Goal: Task Accomplishment & Management: Complete application form

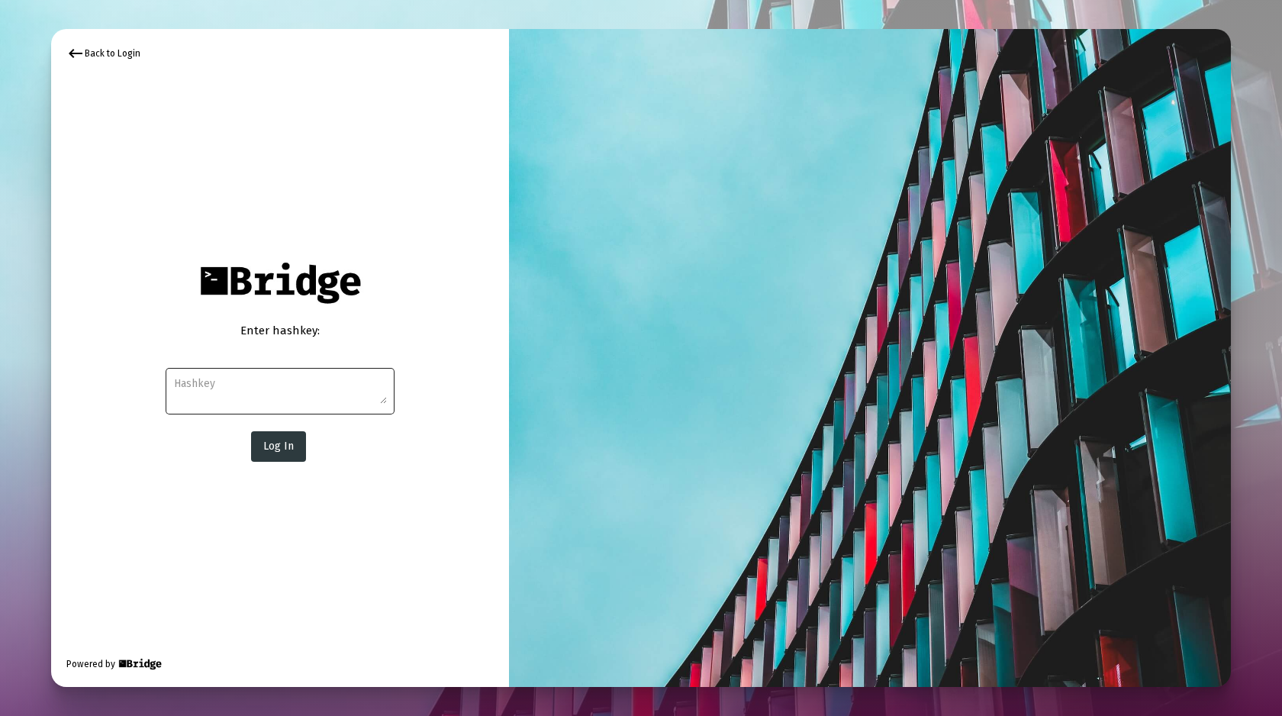
click at [321, 393] on textarea at bounding box center [280, 389] width 213 height 27
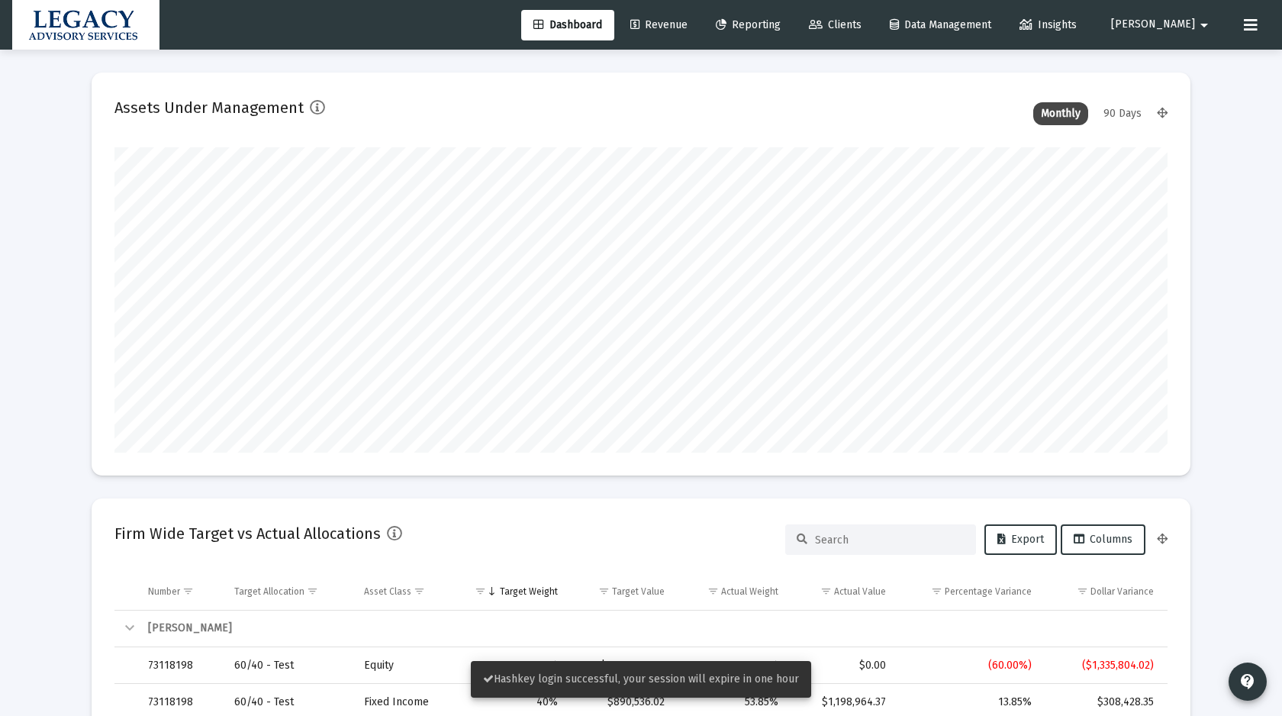
scroll to position [305, 567]
type input "2025-10-09"
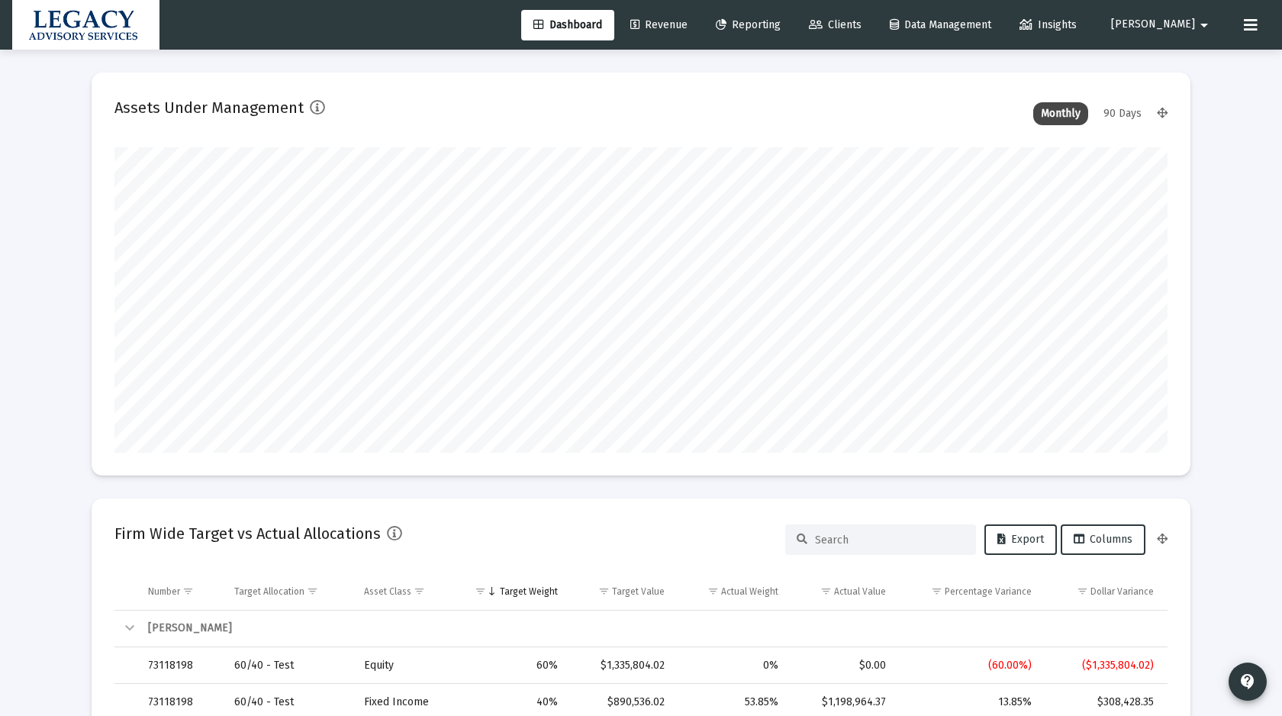
scroll to position [305, 492]
click at [862, 27] on span "Clients" at bounding box center [835, 24] width 53 height 13
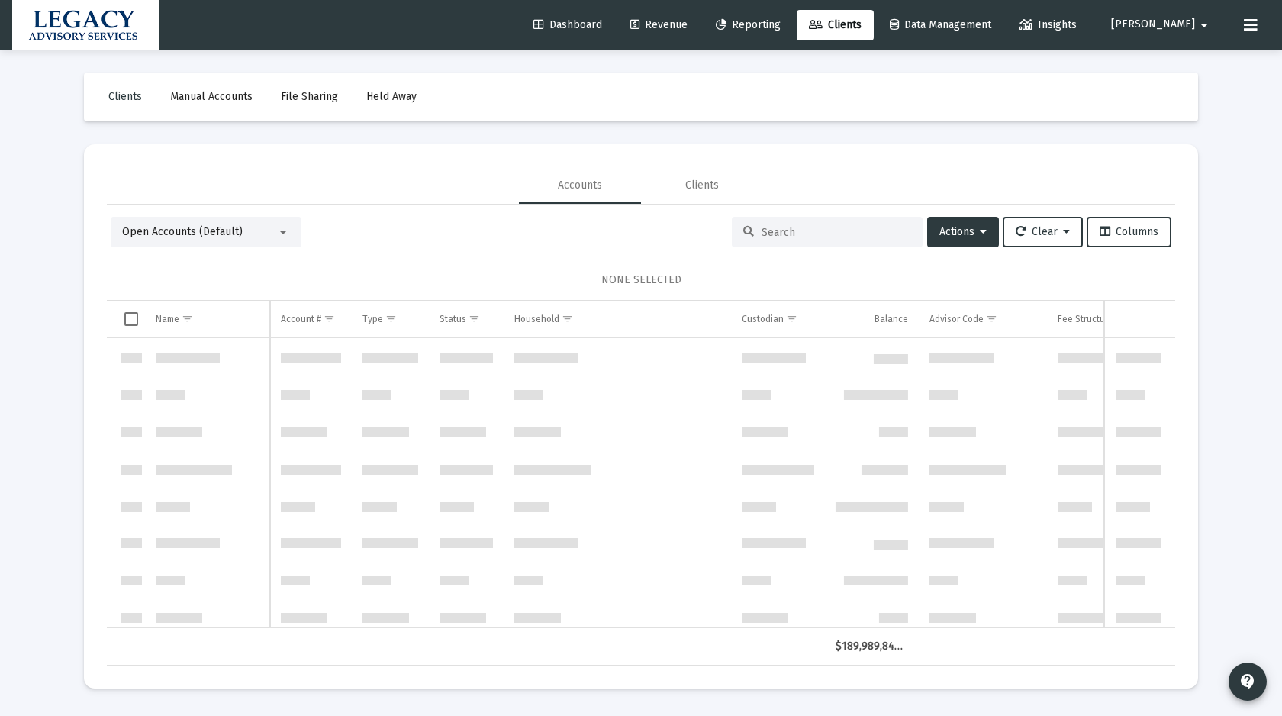
scroll to position [733, 0]
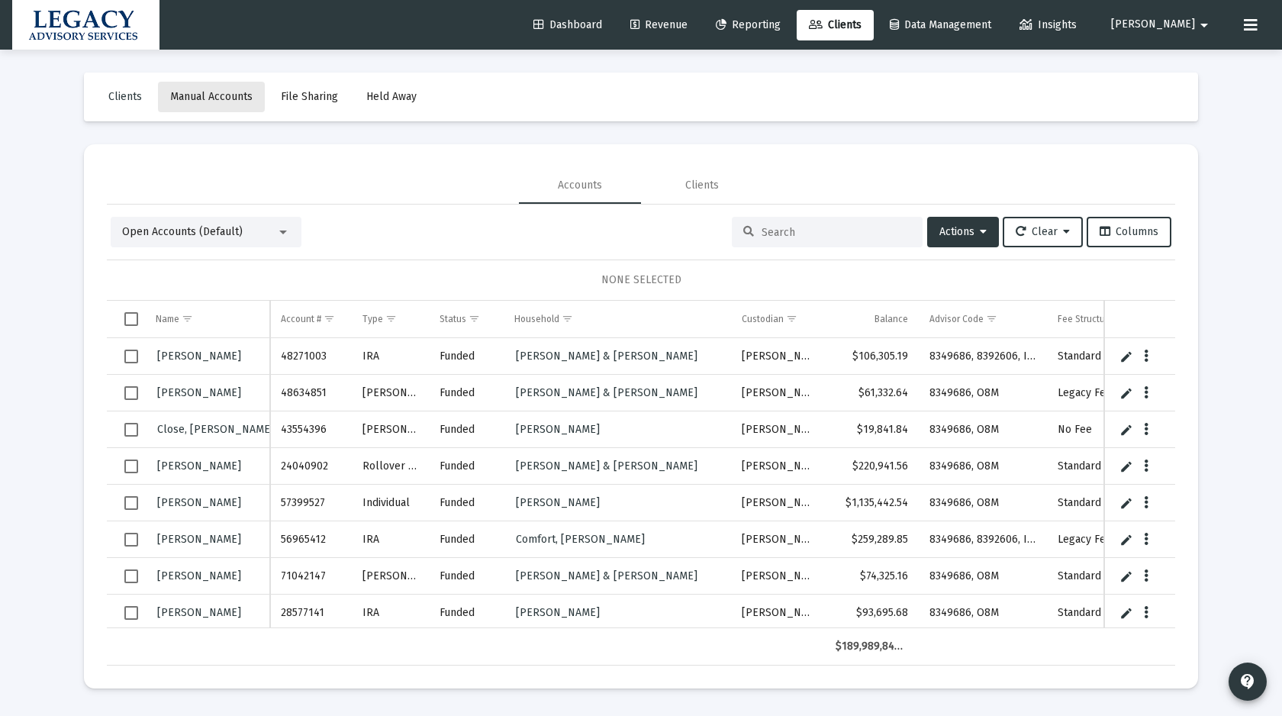
click at [215, 101] on span "Manual Accounts" at bounding box center [211, 96] width 82 height 13
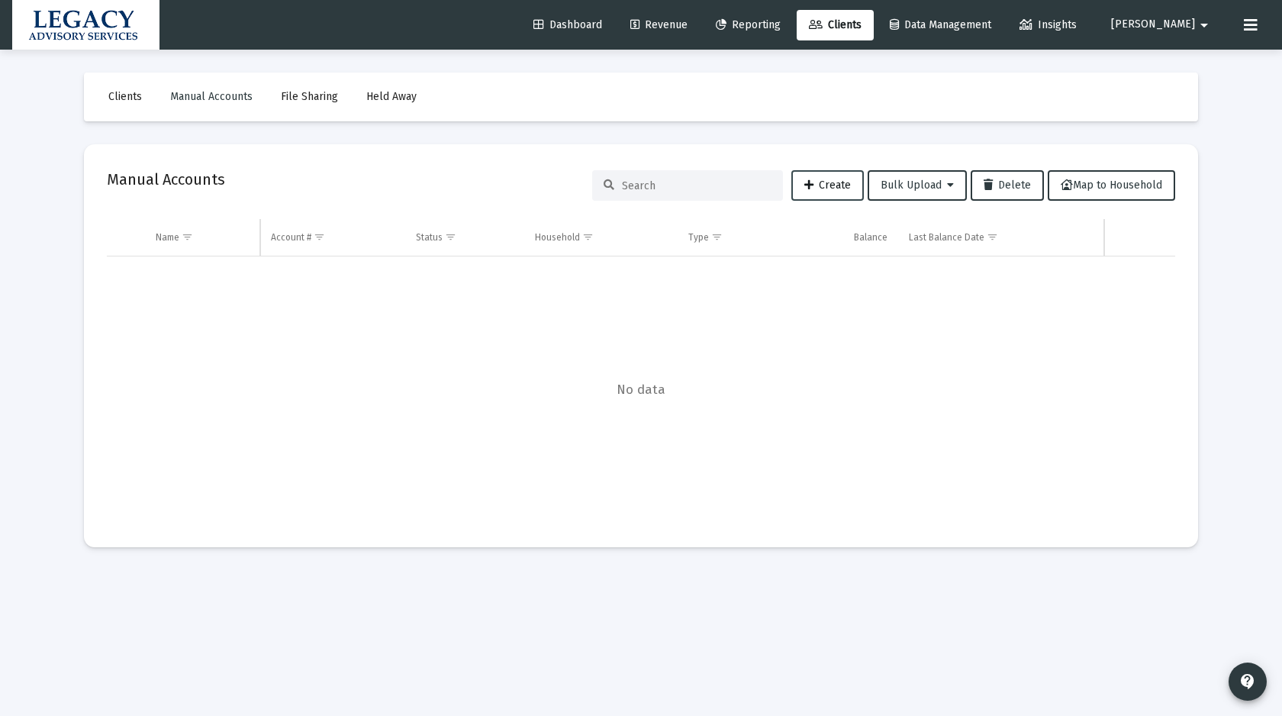
click at [816, 182] on span "Create" at bounding box center [827, 185] width 47 height 13
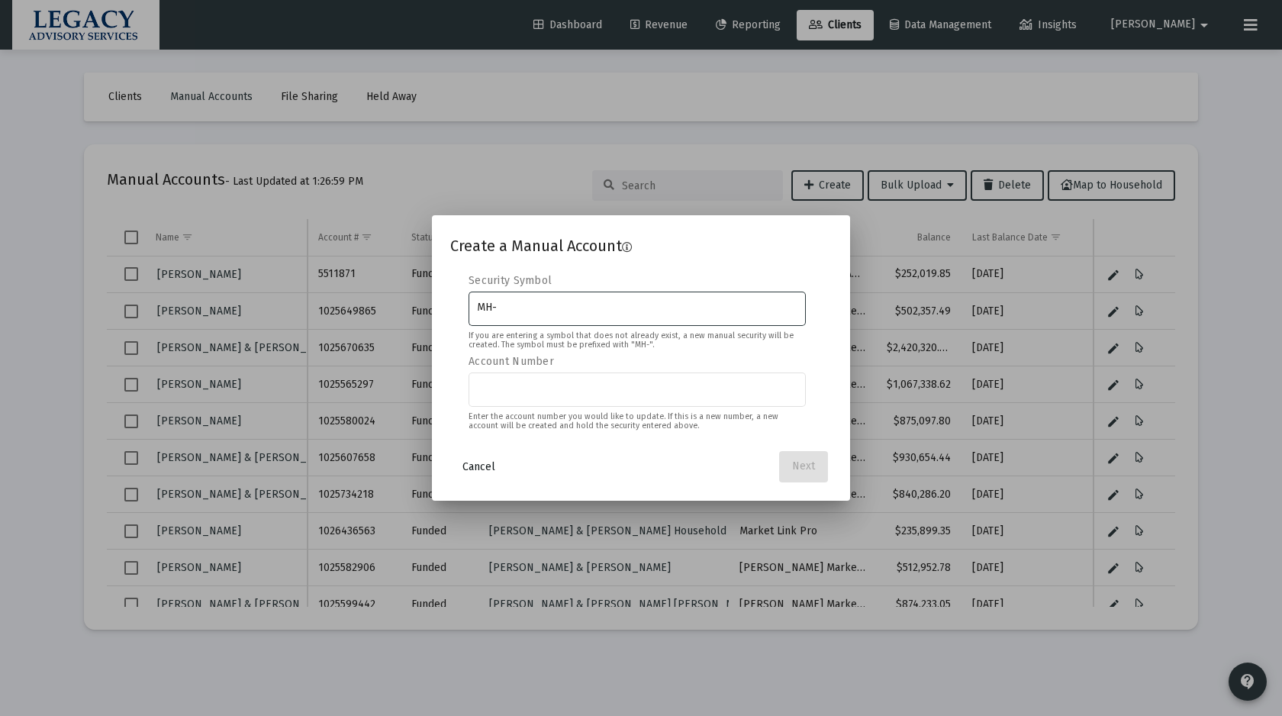
click at [484, 463] on span "Cancel" at bounding box center [479, 466] width 33 height 13
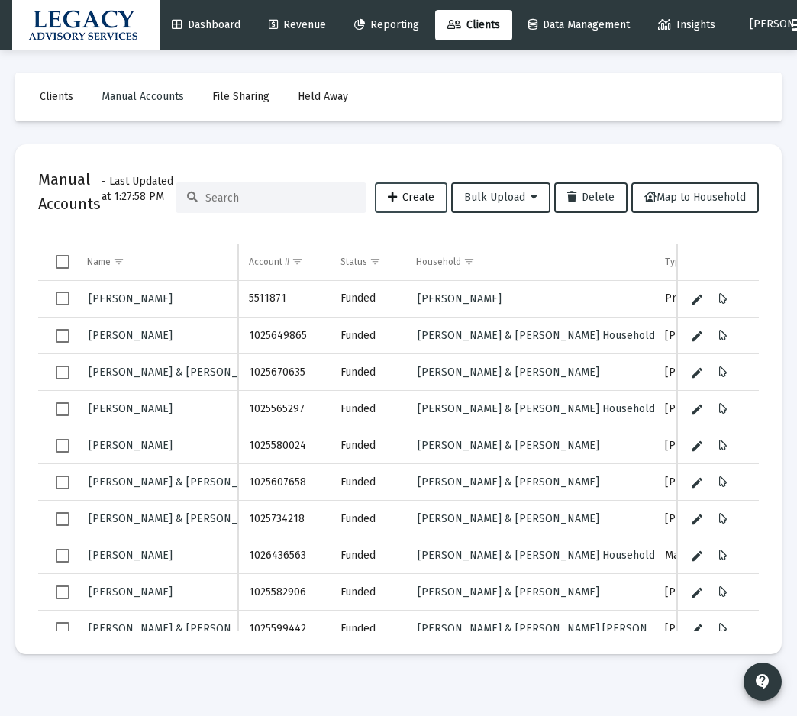
click at [412, 202] on span "Create" at bounding box center [411, 197] width 47 height 13
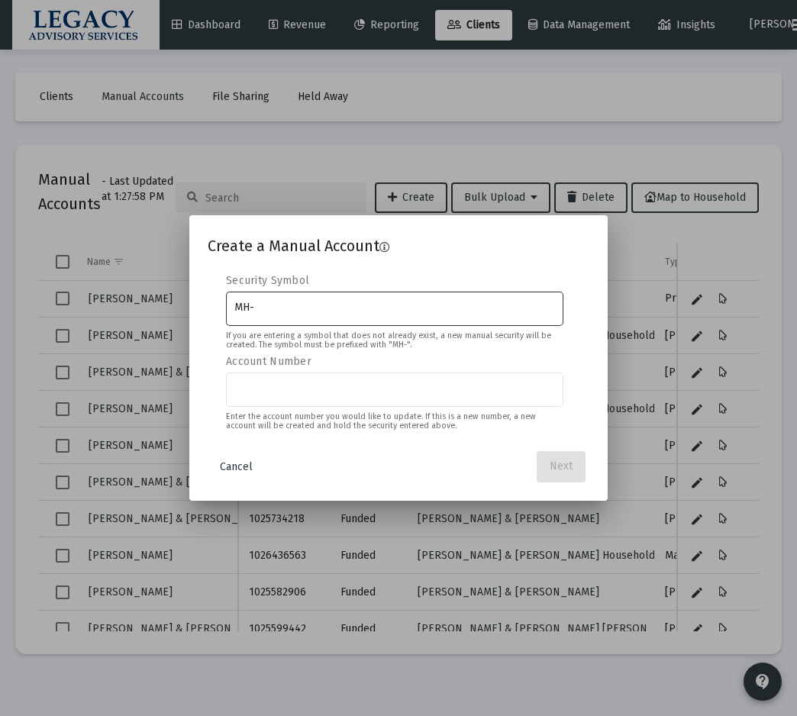
click at [305, 307] on input "MH-" at bounding box center [394, 307] width 321 height 12
type input "MH-LAS"
click at [256, 397] on div at bounding box center [394, 387] width 321 height 37
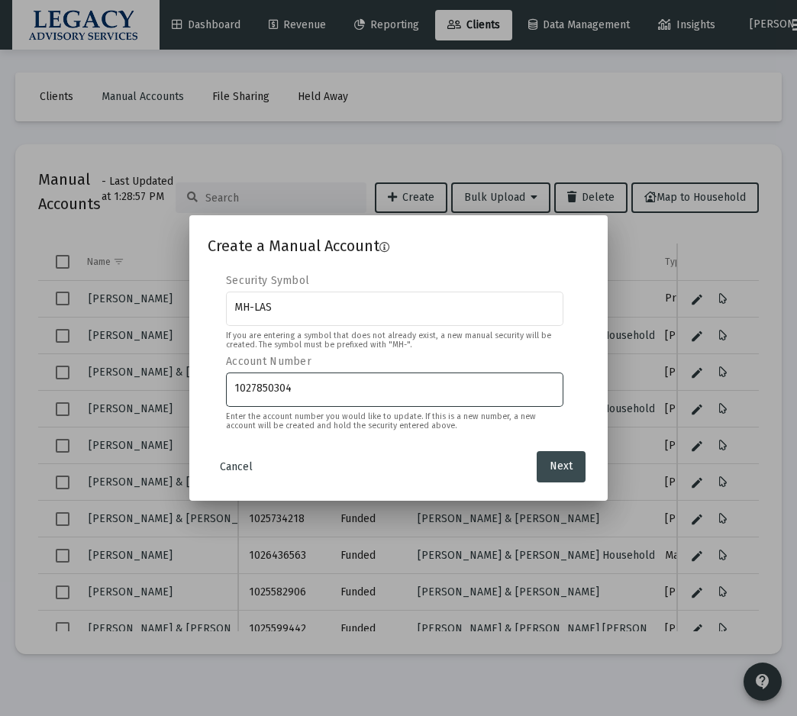
type input "1027850304"
click at [566, 464] on span "Next" at bounding box center [561, 466] width 23 height 13
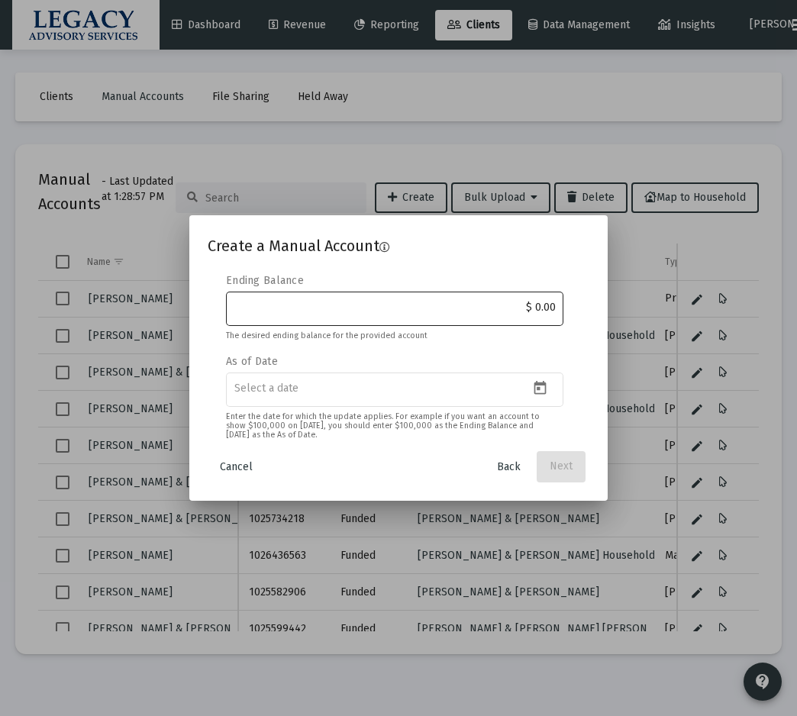
click at [382, 315] on div "$ 0.00" at bounding box center [394, 307] width 321 height 37
click at [337, 303] on input "$ 0.00" at bounding box center [394, 307] width 321 height 12
type input "$ 400,000.00"
click at [543, 389] on icon "Open calendar" at bounding box center [540, 388] width 16 height 16
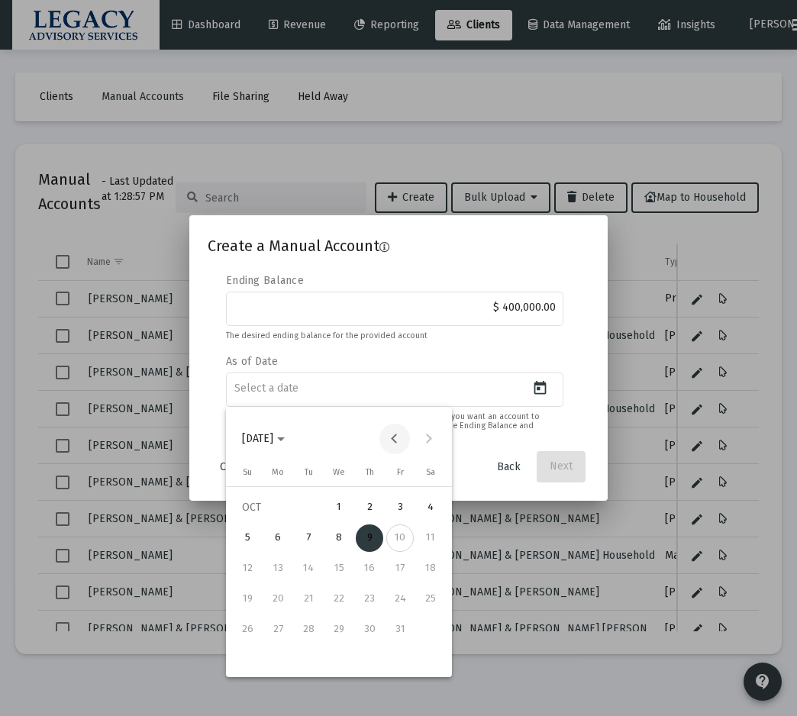
click at [392, 440] on button "Previous month" at bounding box center [394, 439] width 31 height 31
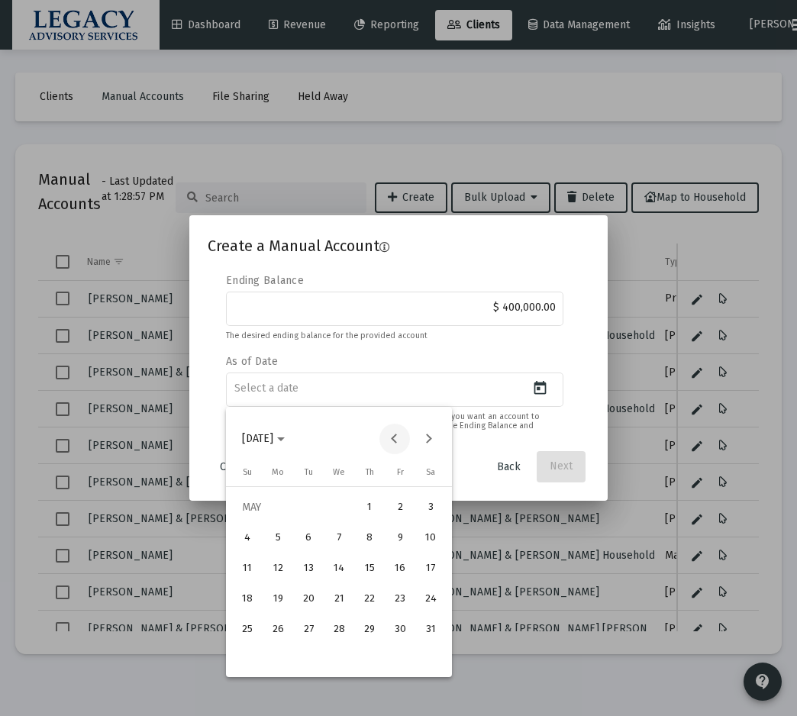
click at [392, 440] on button "Previous month" at bounding box center [394, 439] width 31 height 31
click at [428, 437] on button "Next month" at bounding box center [429, 439] width 31 height 31
click at [277, 569] on div "7" at bounding box center [277, 568] width 27 height 27
type input "2025-04-07"
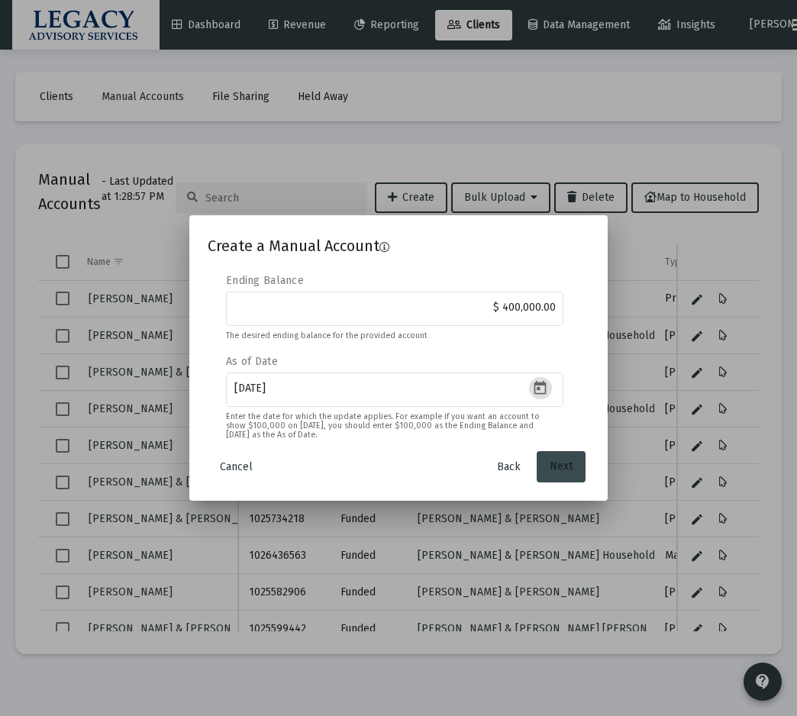
click at [556, 466] on span "Next" at bounding box center [561, 466] width 23 height 13
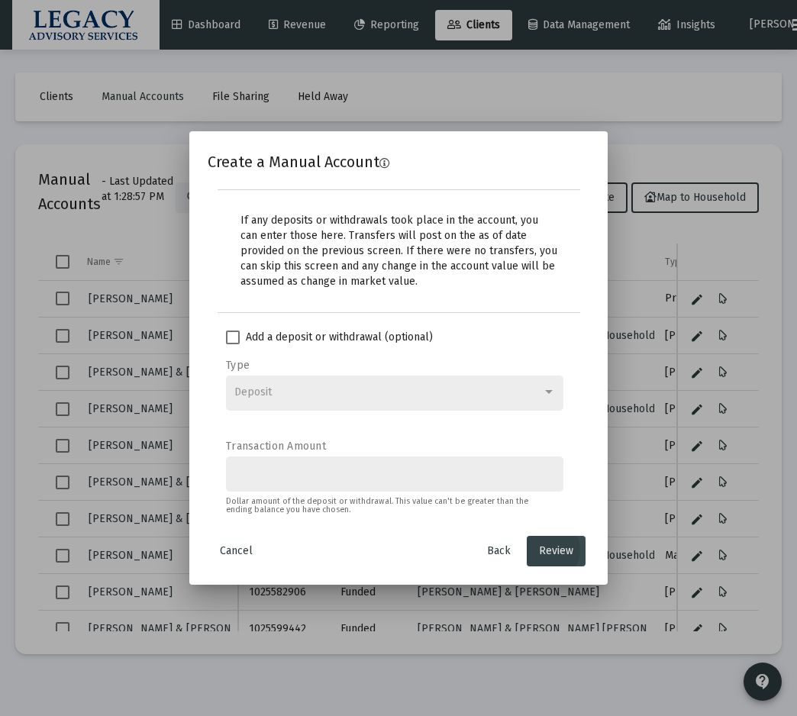
click at [545, 546] on span "Review" at bounding box center [556, 550] width 34 height 13
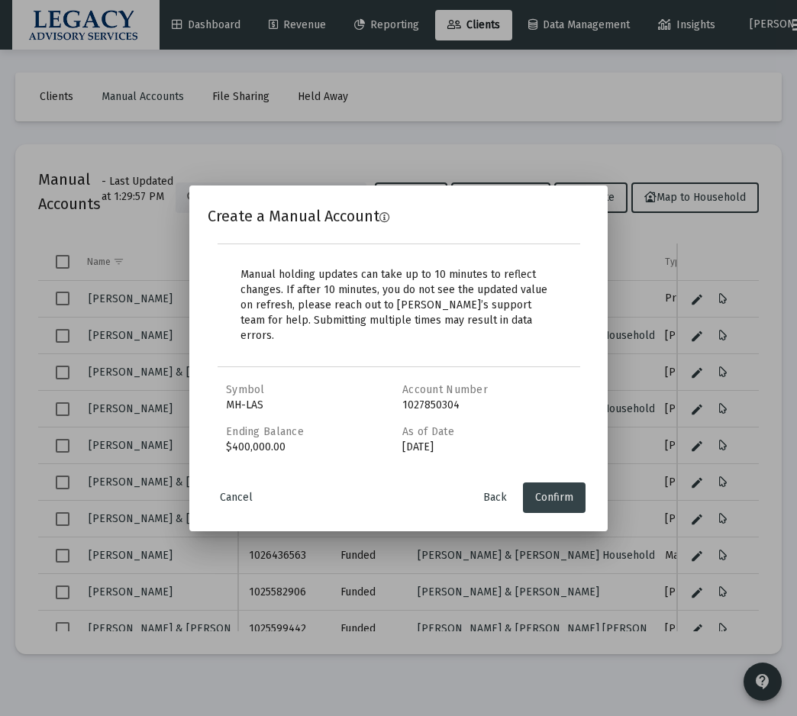
click at [559, 491] on span "Confirm" at bounding box center [554, 497] width 38 height 13
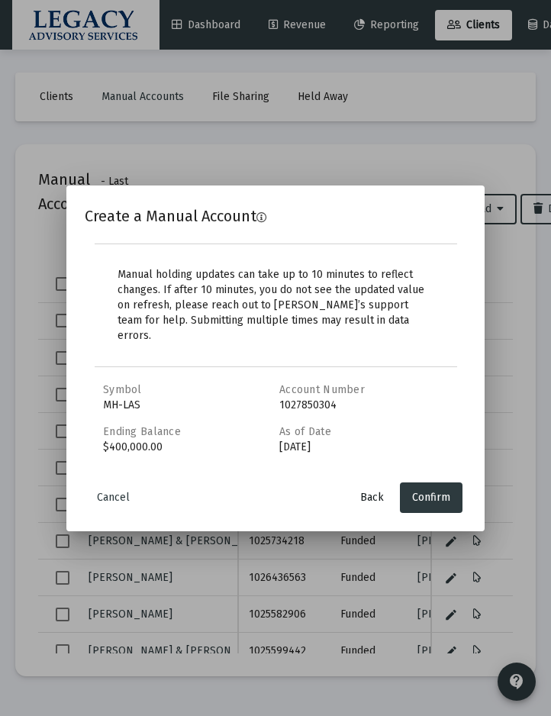
click at [374, 491] on span "Back" at bounding box center [372, 497] width 24 height 13
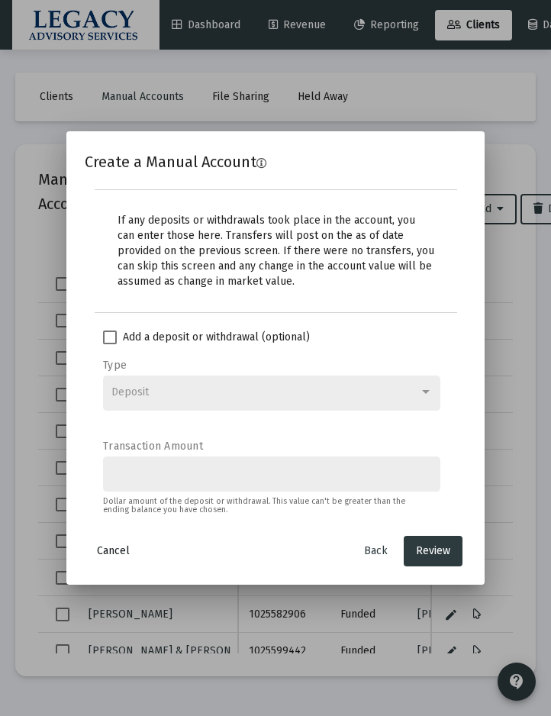
click at [111, 555] on span "Cancel" at bounding box center [113, 550] width 33 height 13
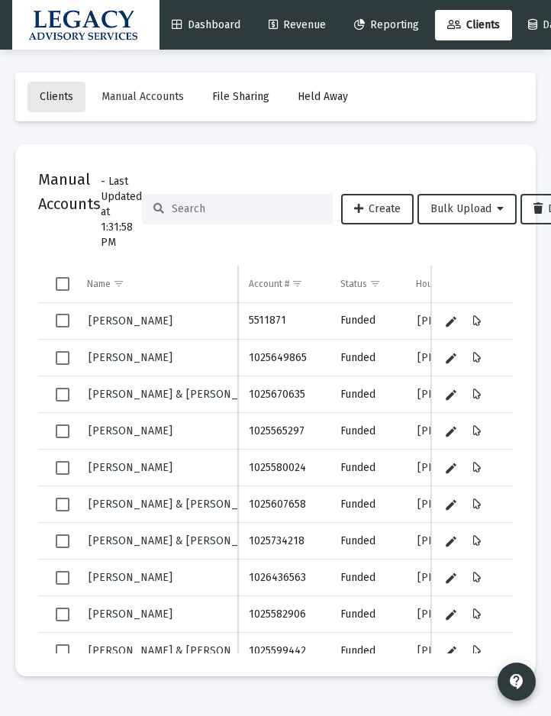
click at [67, 92] on span "Clients" at bounding box center [57, 96] width 34 height 13
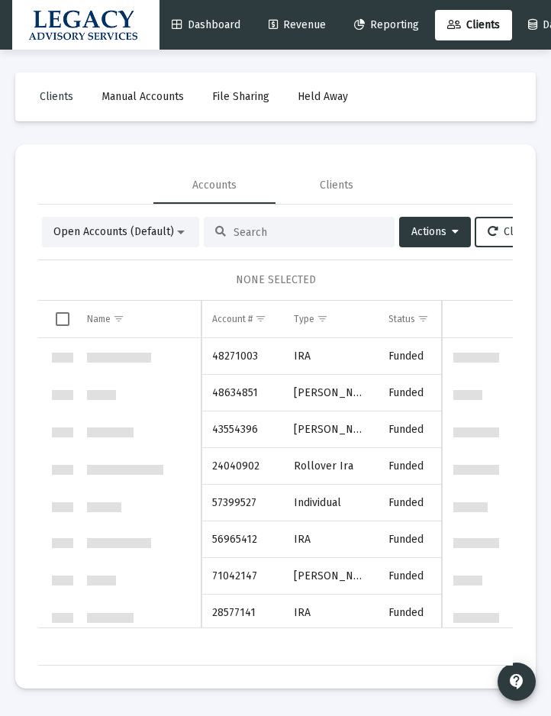
scroll to position [733, 0]
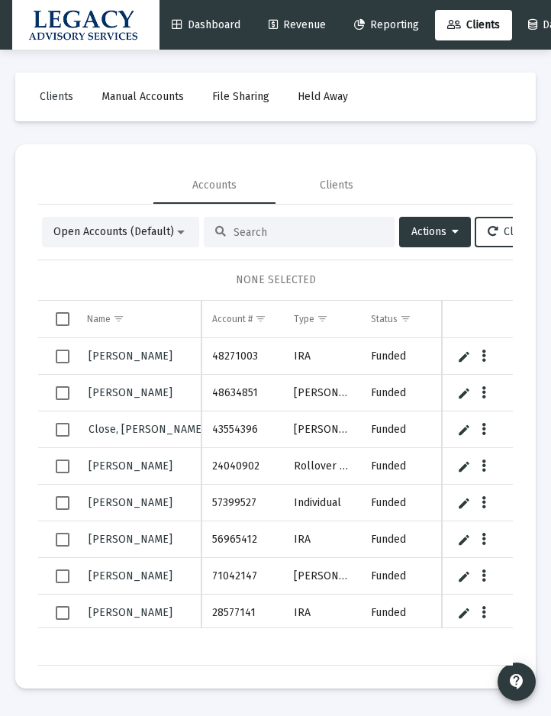
click at [258, 234] on input at bounding box center [309, 232] width 150 height 13
paste input "1027850304"
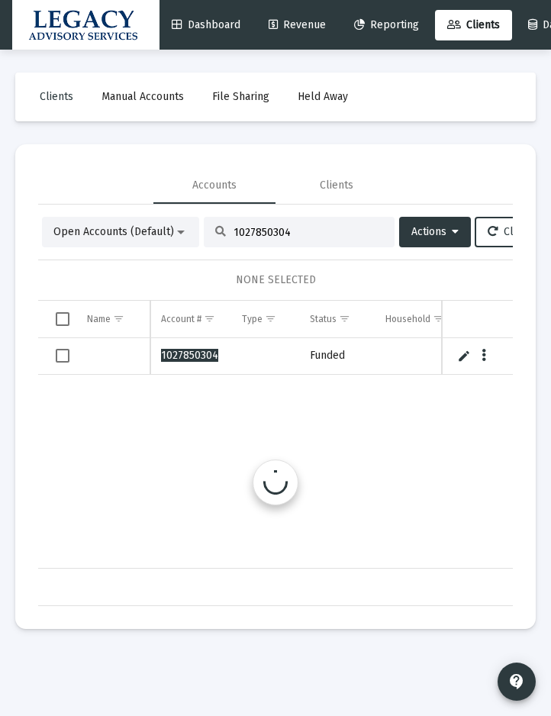
scroll to position [0, 0]
type input "1027850304"
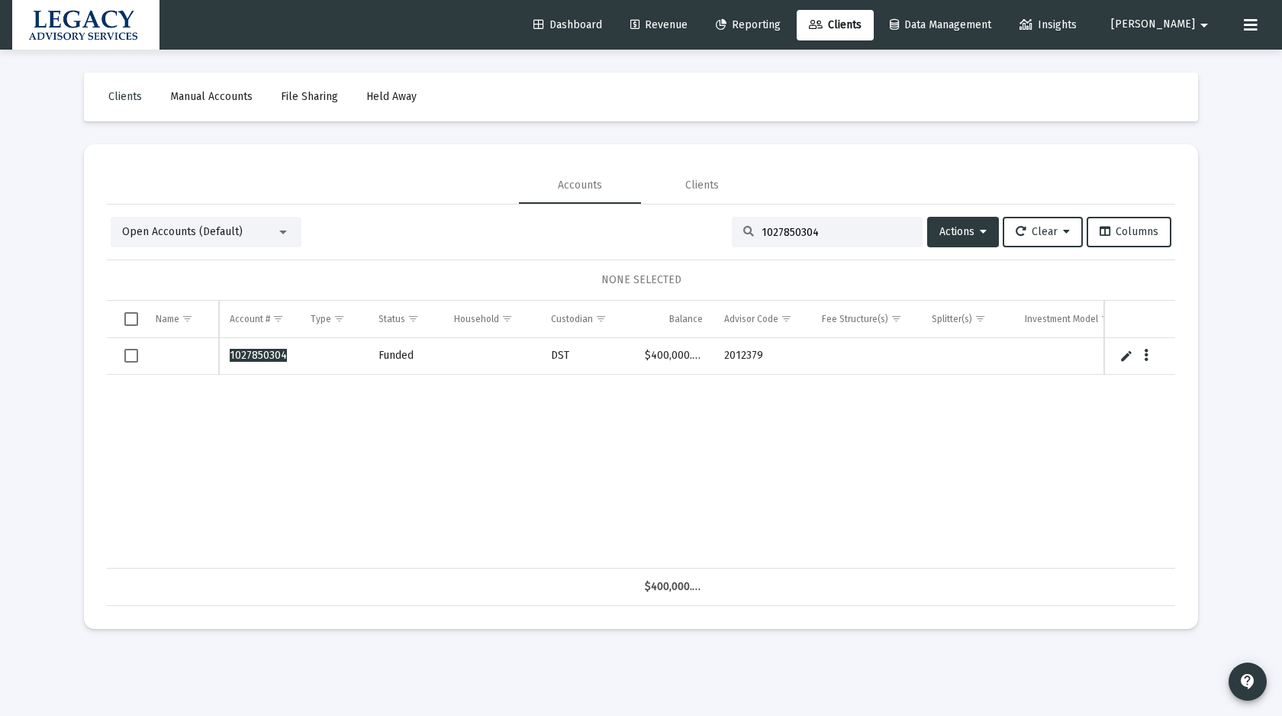
click at [215, 105] on link "Manual Accounts" at bounding box center [211, 97] width 107 height 31
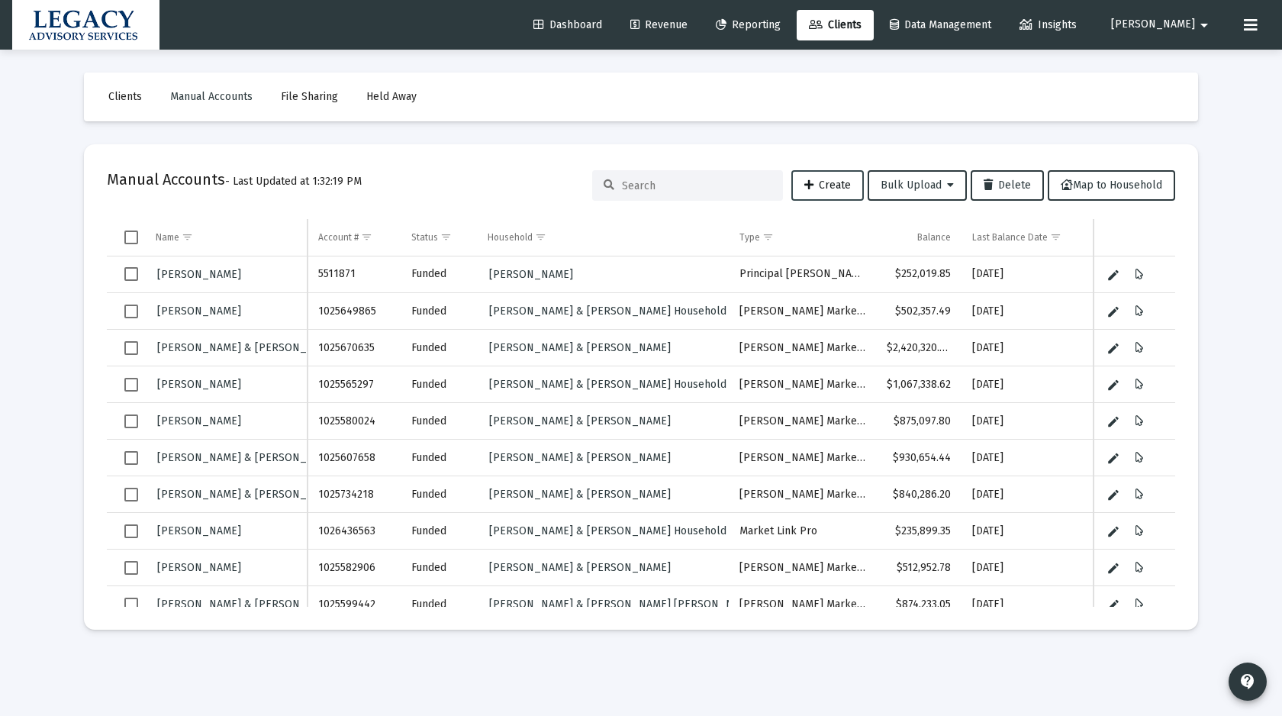
click at [836, 185] on span "Create" at bounding box center [827, 185] width 47 height 13
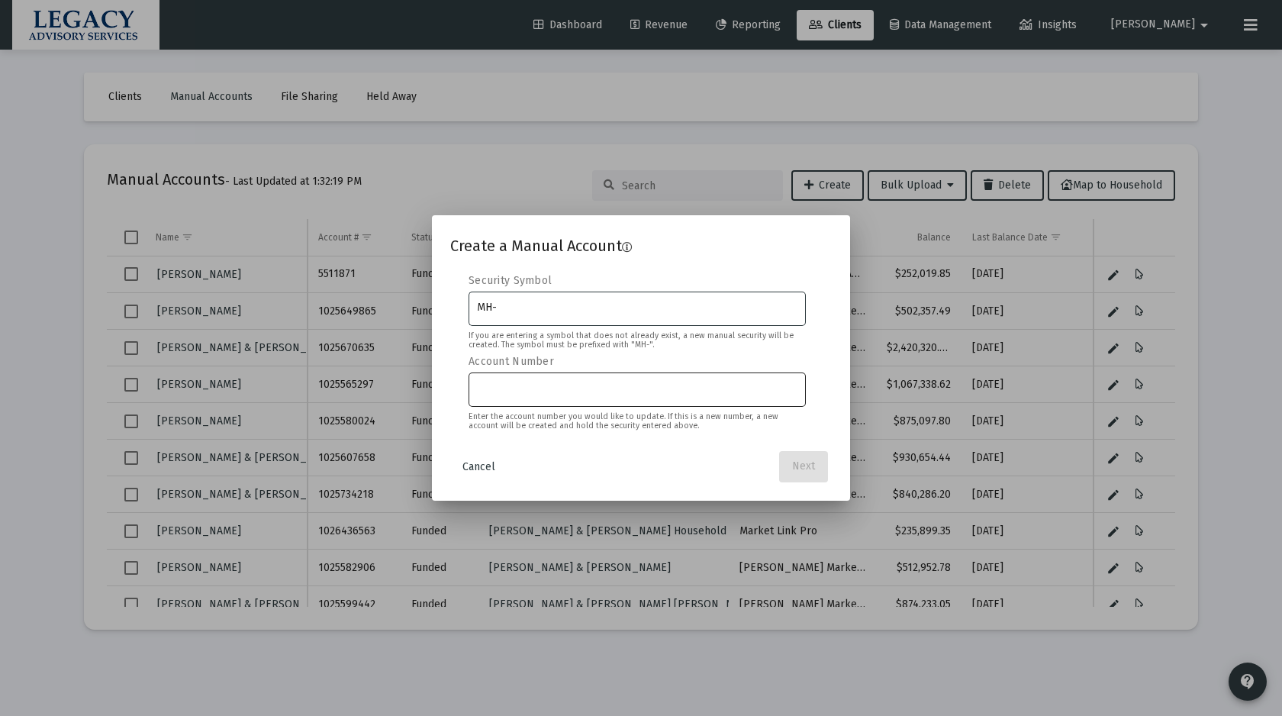
click at [547, 385] on input "Account Number" at bounding box center [637, 388] width 321 height 12
paste input "1027850304"
type input "1027850304"
click at [531, 311] on input "MH-" at bounding box center [637, 307] width 321 height 12
click at [512, 386] on input "1027850304" at bounding box center [637, 388] width 321 height 12
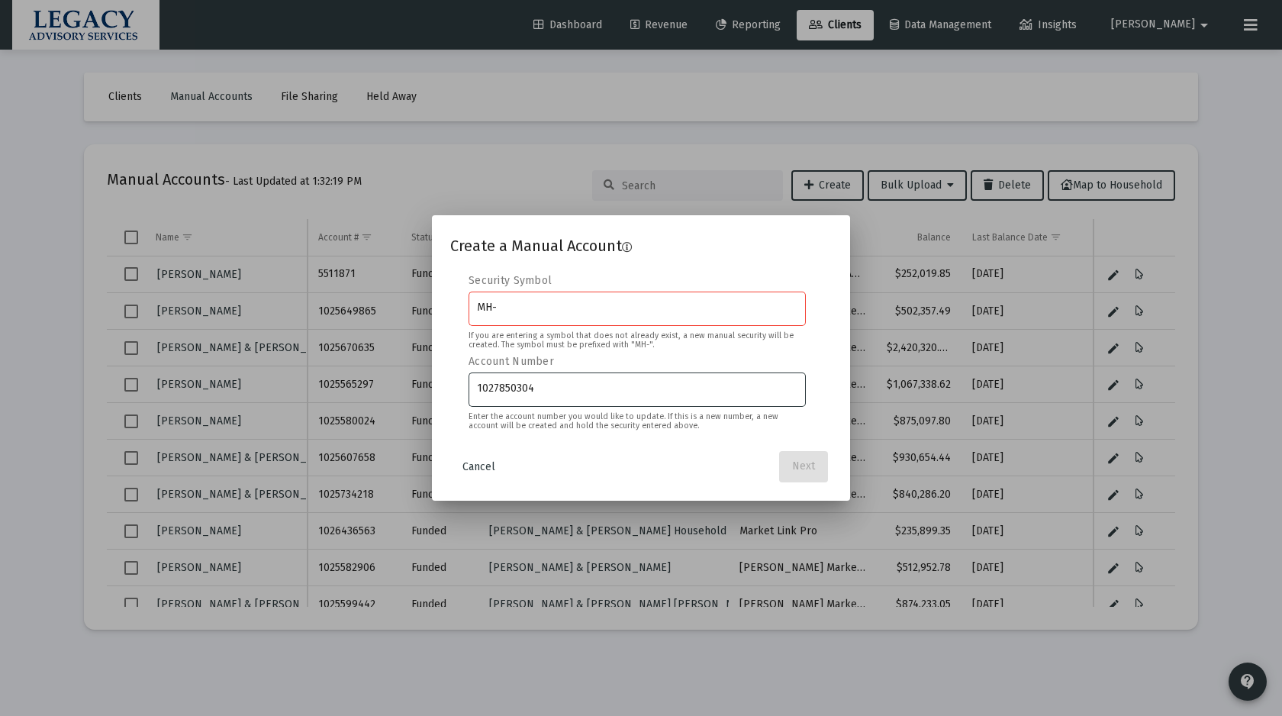
click at [512, 386] on input "1027850304" at bounding box center [637, 388] width 321 height 12
click at [489, 465] on span "Cancel" at bounding box center [479, 466] width 33 height 13
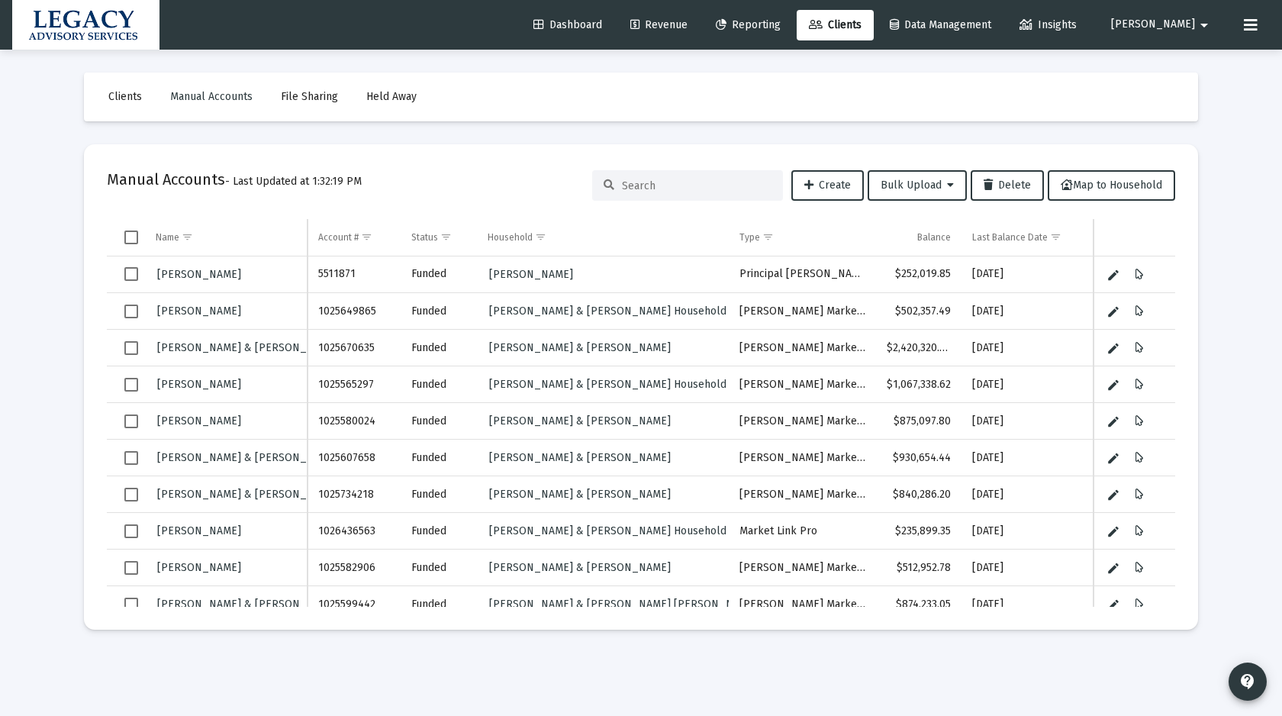
click at [128, 105] on link "Clients" at bounding box center [125, 97] width 58 height 31
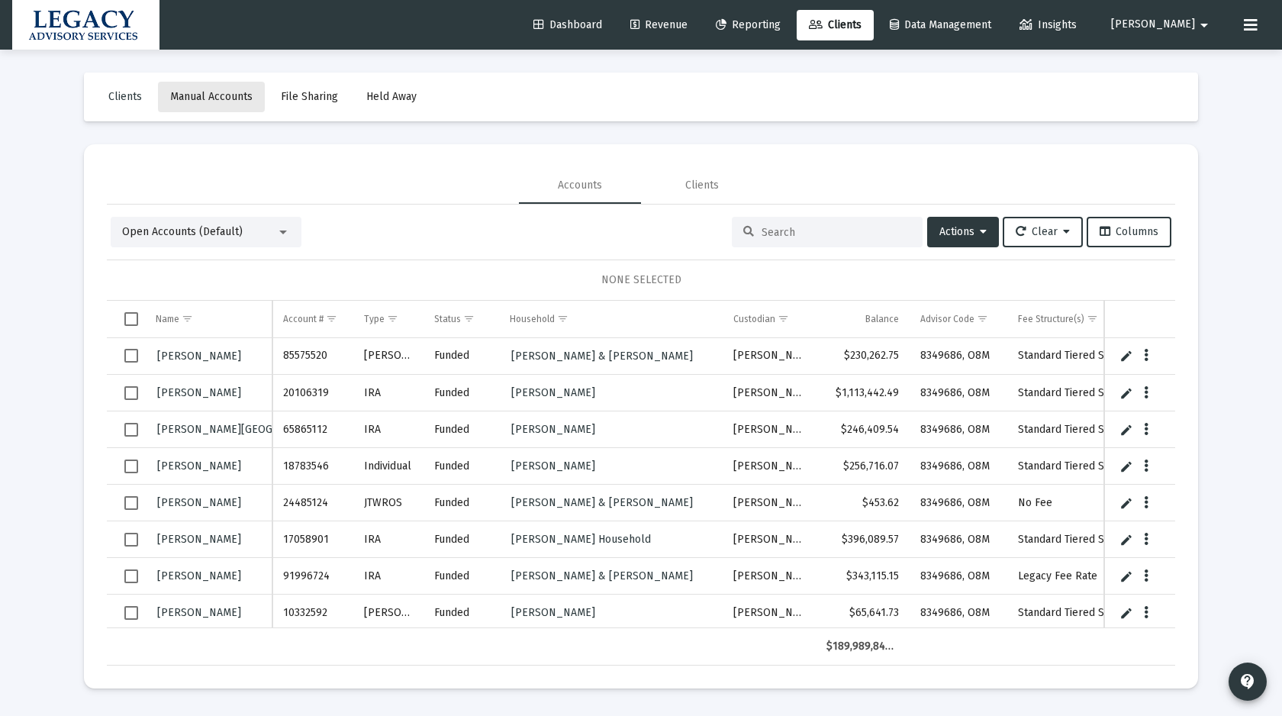
click at [232, 103] on link "Manual Accounts" at bounding box center [211, 97] width 107 height 31
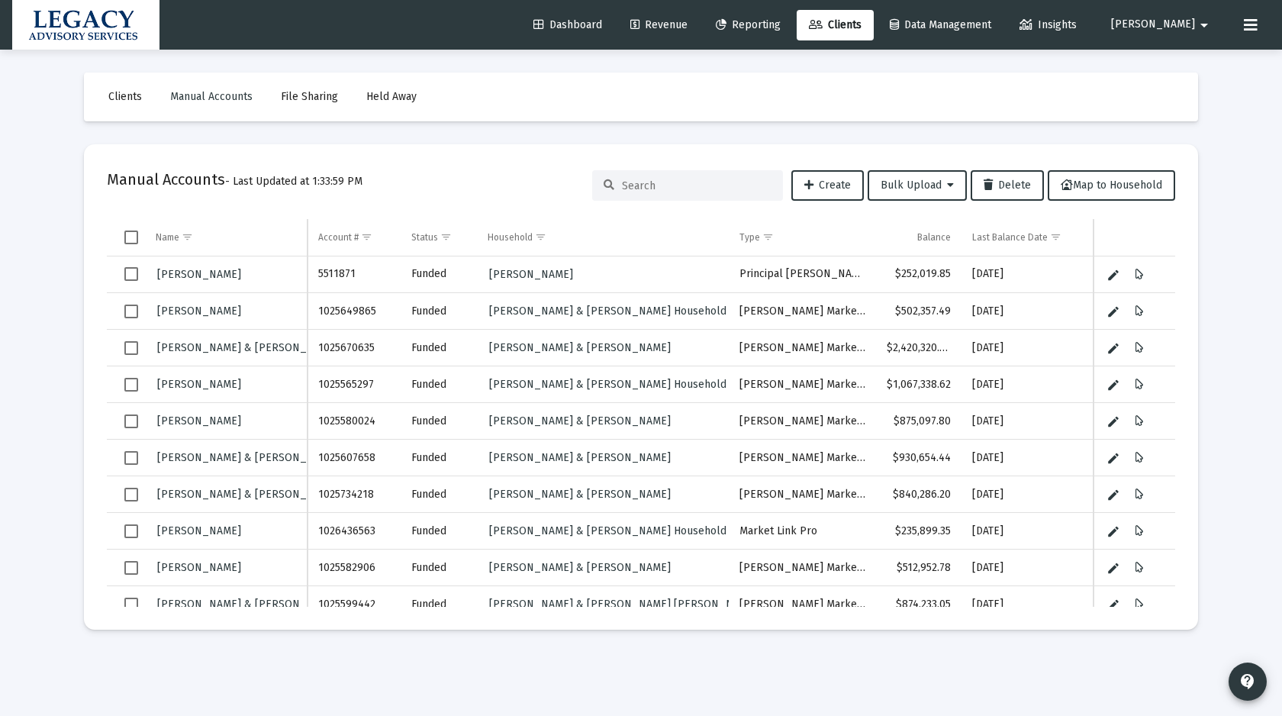
click at [40, 267] on div "Loading... Clients Manual Accounts File Sharing Held Away Manual Accounts - Las…" at bounding box center [641, 358] width 1282 height 716
click at [42, 371] on div "Loading... Clients Manual Accounts File Sharing Held Away Manual Accounts - Las…" at bounding box center [641, 358] width 1282 height 716
click at [123, 101] on span "Clients" at bounding box center [125, 96] width 34 height 13
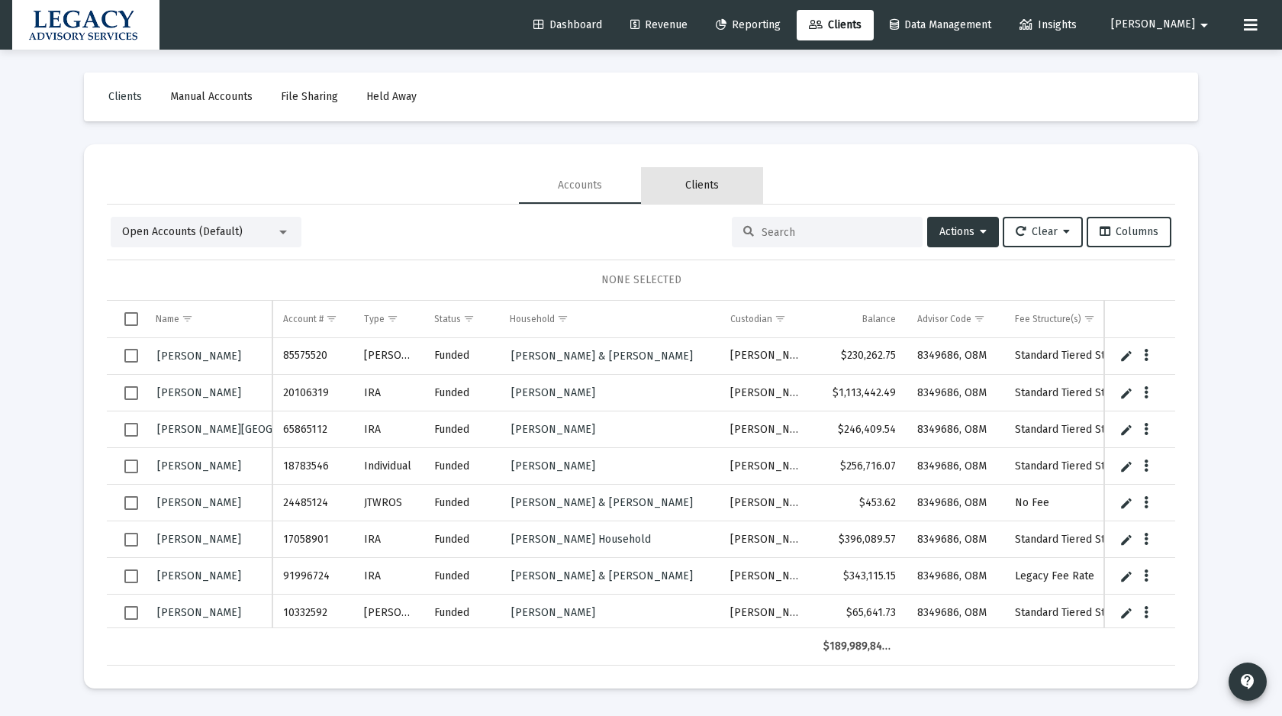
click at [692, 190] on div "Clients" at bounding box center [702, 185] width 34 height 15
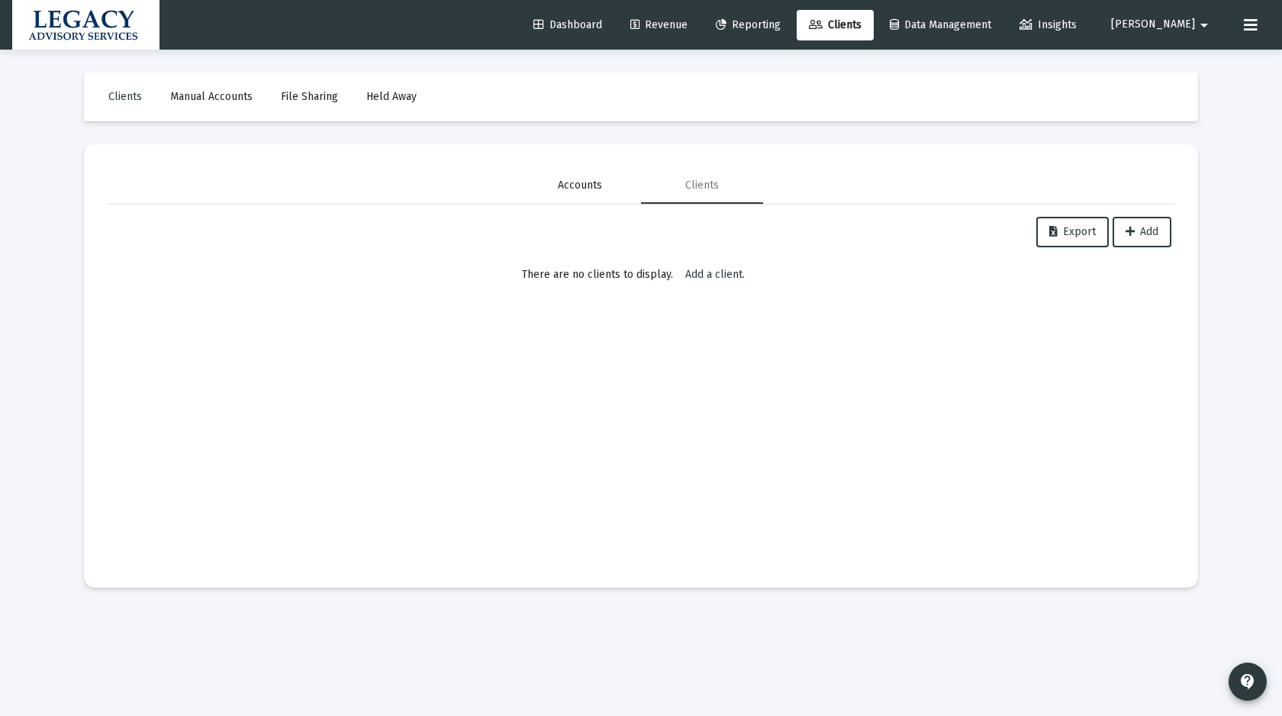
click at [569, 190] on div "Accounts" at bounding box center [580, 185] width 44 height 15
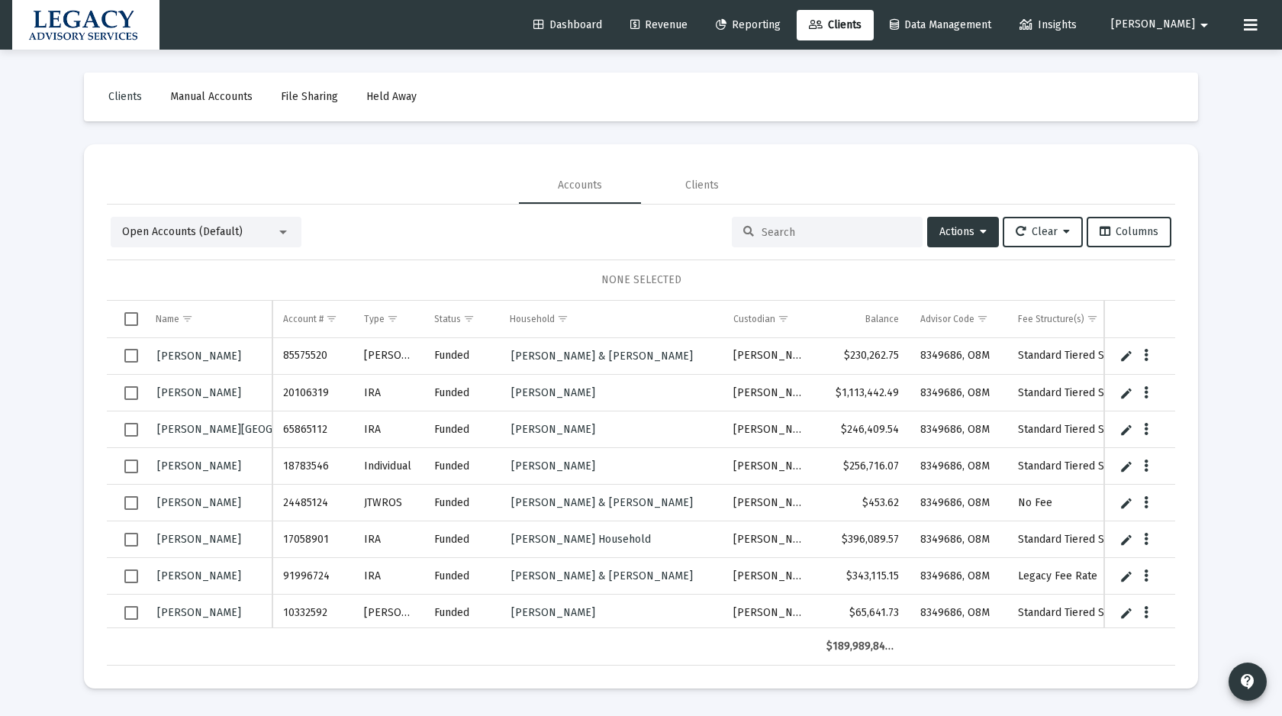
click at [278, 234] on div at bounding box center [283, 232] width 14 height 12
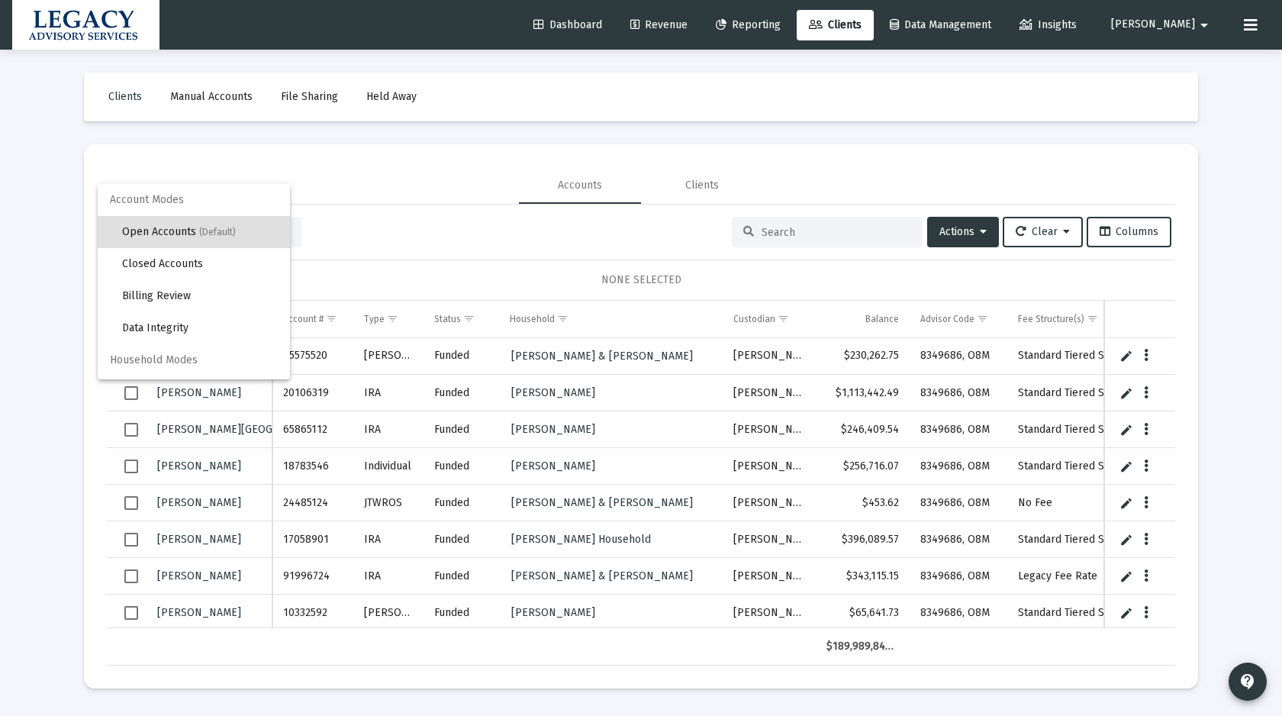
click at [40, 319] on div at bounding box center [641, 358] width 1282 height 716
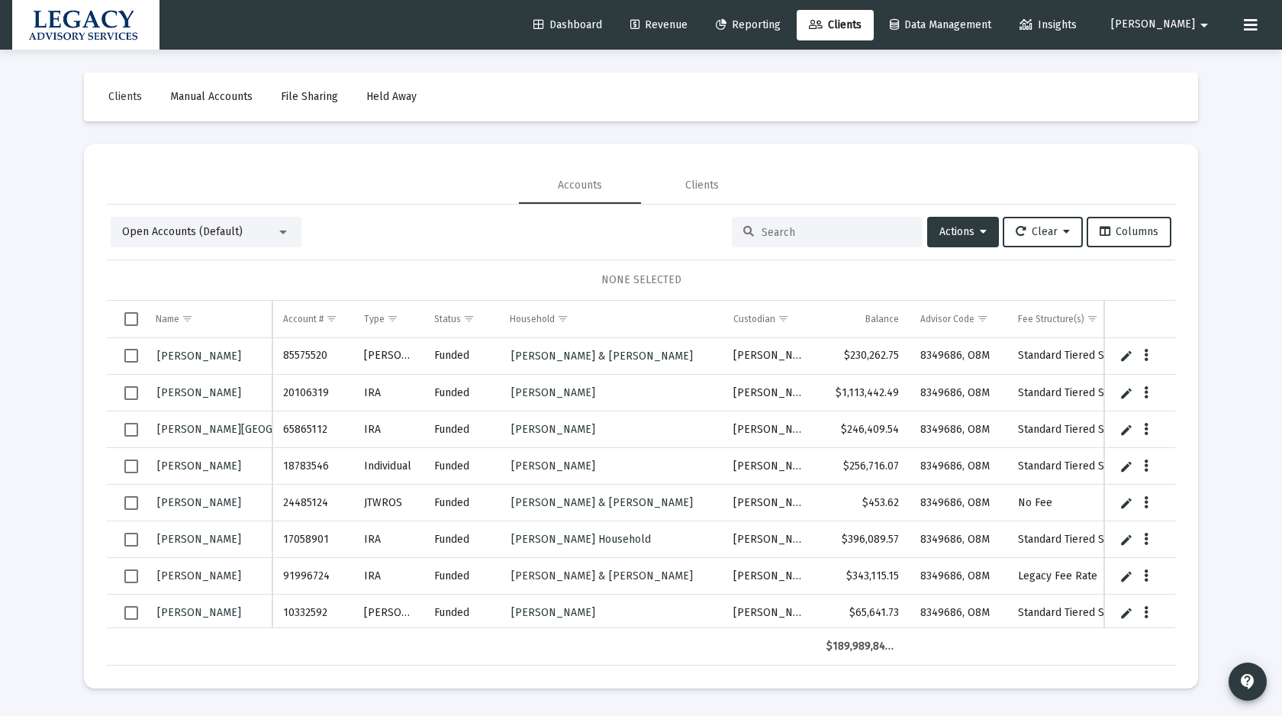
click at [804, 236] on input at bounding box center [837, 232] width 150 height 13
click at [794, 235] on input at bounding box center [837, 232] width 150 height 13
paste input "1027850304"
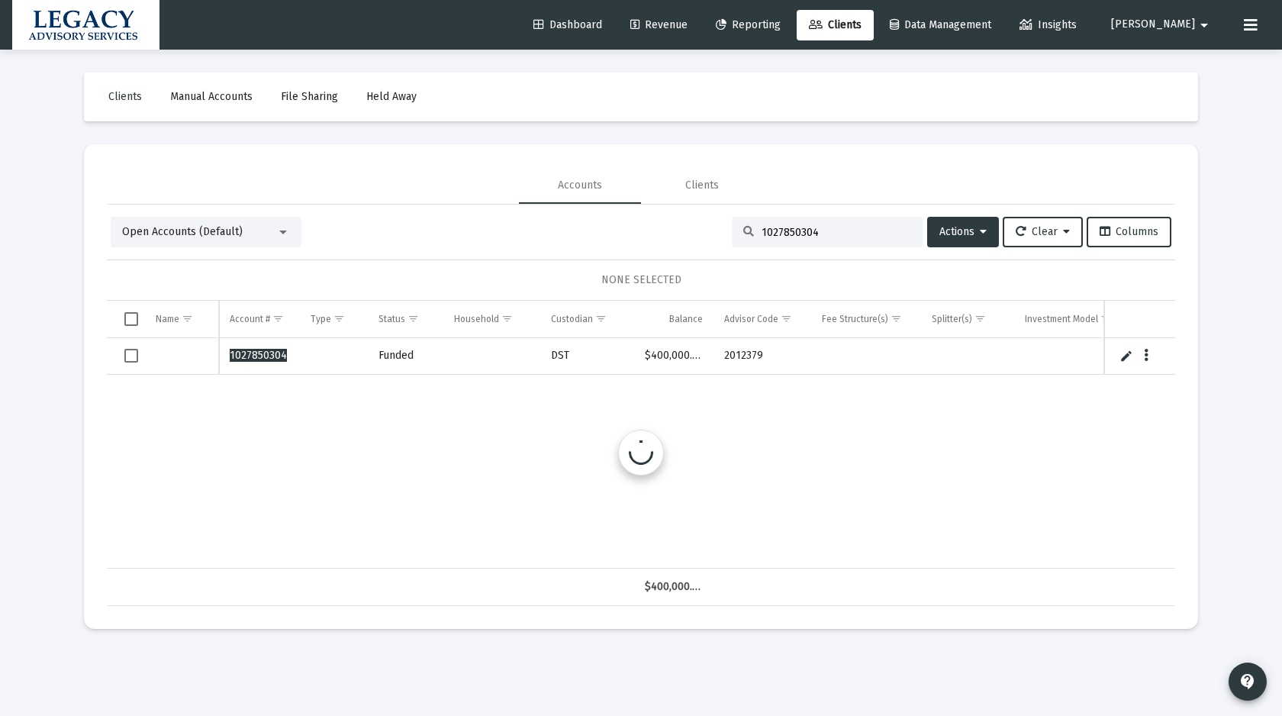
type input "1027850304"
click at [457, 221] on div "Open Accounts (Default) 1027850304 Actions Clear Columns" at bounding box center [641, 232] width 1061 height 31
